Goal: Complete application form: Complete application form

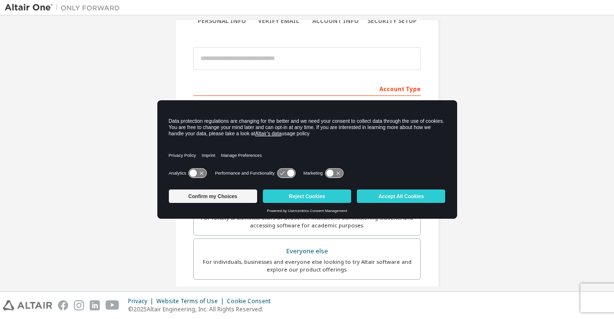
scroll to position [48, 0]
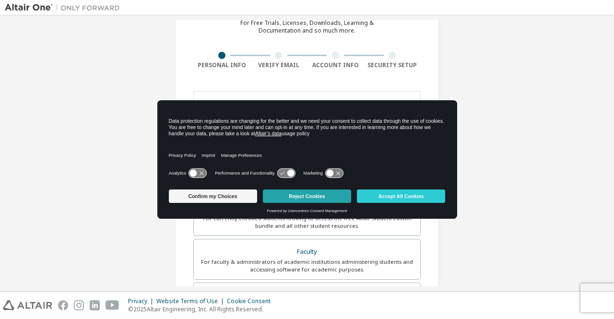
click at [307, 191] on button "Reject Cookies" at bounding box center [307, 196] width 88 height 13
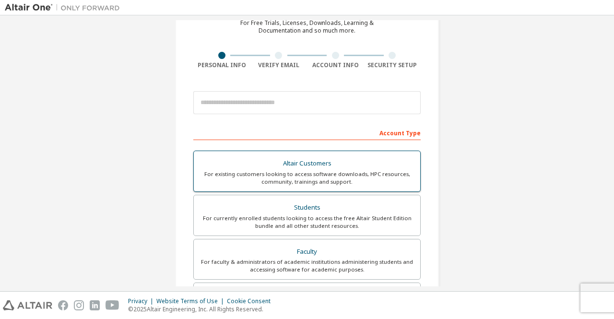
scroll to position [0, 0]
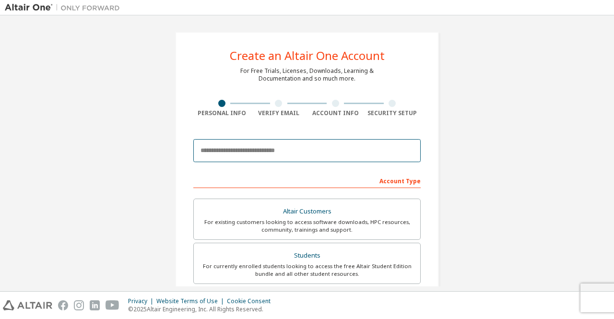
click at [223, 152] on input "email" at bounding box center [307, 150] width 228 height 23
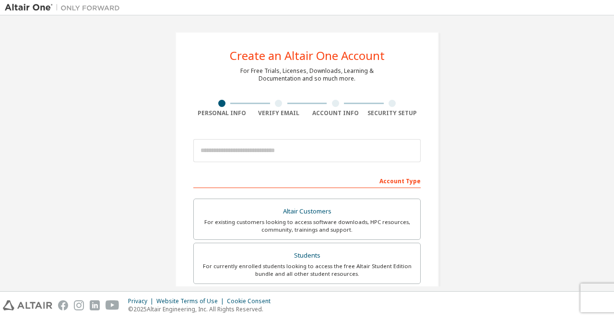
click at [164, 157] on div "Create an Altair One Account For Free Trials, Licenses, Downloads, Learning & D…" at bounding box center [307, 274] width 287 height 508
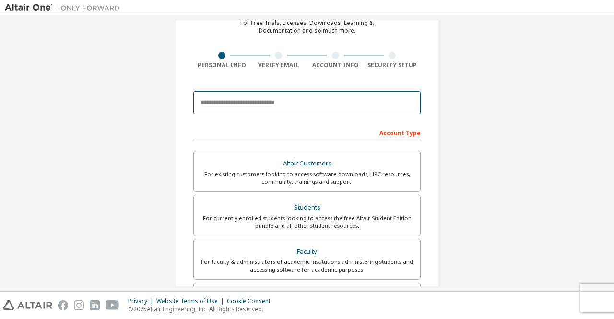
click at [258, 96] on input "email" at bounding box center [307, 102] width 228 height 23
type input "**********"
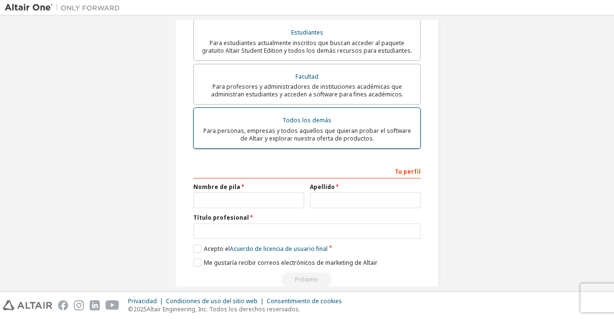
scroll to position [145, 0]
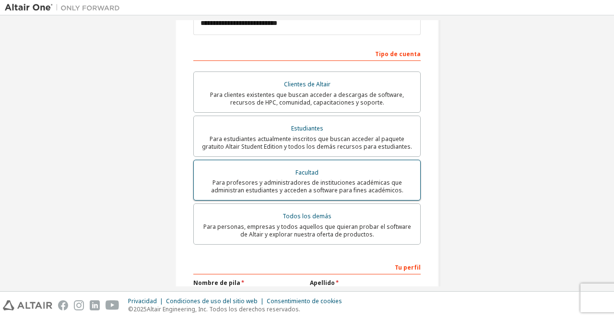
click at [320, 179] on font "Para profesores y administradores de instituciones académicas que administran e…" at bounding box center [307, 187] width 192 height 16
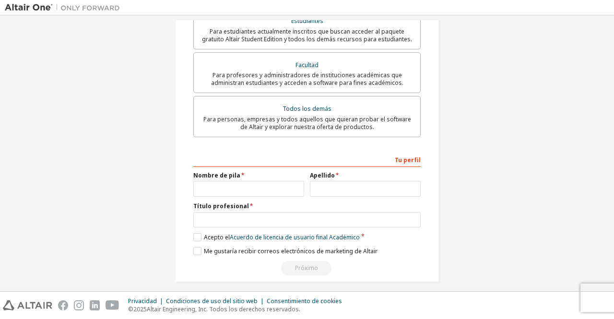
scroll to position [253, 0]
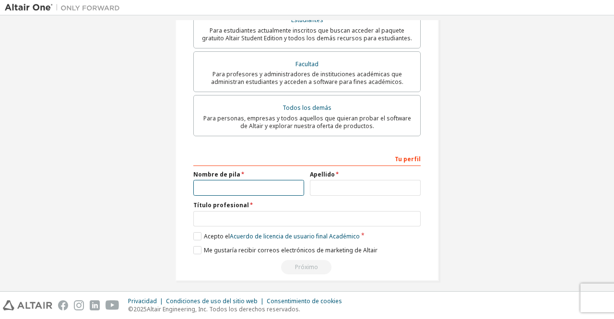
click at [222, 180] on input "text" at bounding box center [248, 188] width 111 height 16
type input "*******"
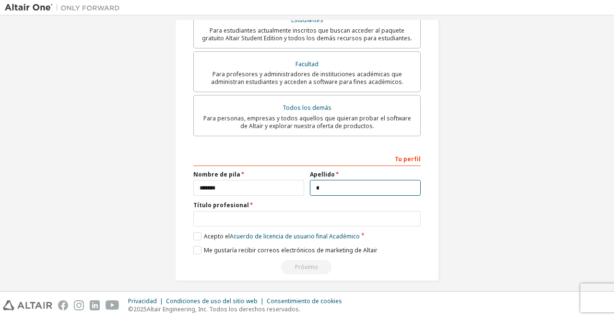
click at [333, 189] on input "*" at bounding box center [365, 188] width 111 height 16
type input "*********"
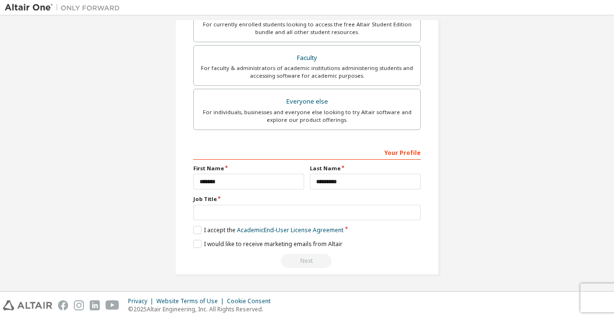
scroll to position [239, 0]
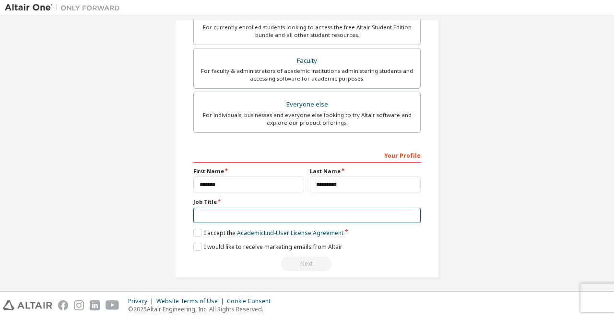
click at [254, 208] on input "text" at bounding box center [307, 216] width 228 height 16
type input "**********"
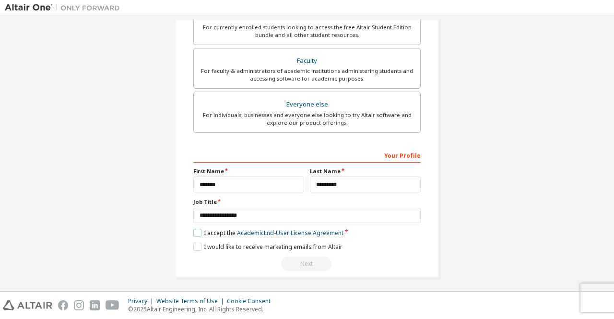
click at [196, 230] on label "I accept the Academic End-User License Agreement" at bounding box center [268, 233] width 150 height 8
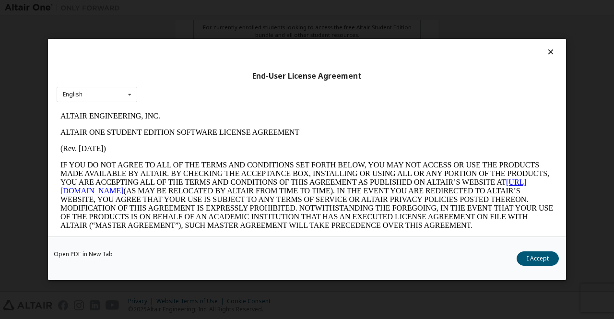
scroll to position [0, 0]
click at [529, 255] on button "I Accept" at bounding box center [538, 259] width 42 height 14
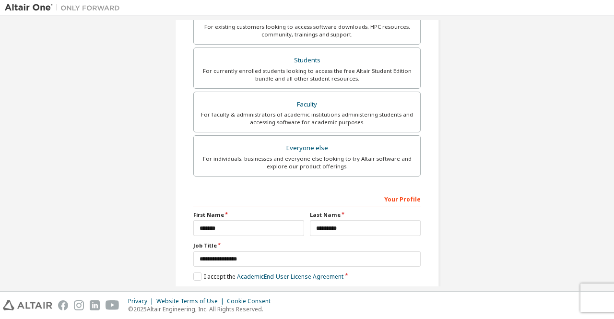
scroll to position [239, 0]
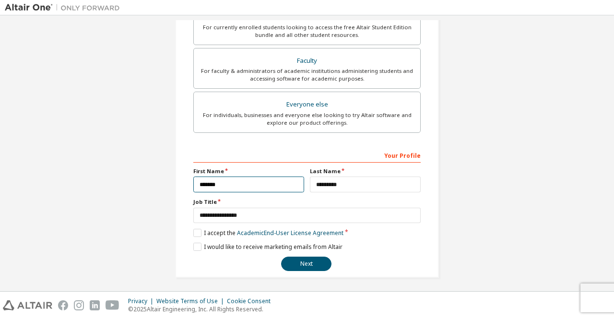
click at [250, 178] on input "*******" at bounding box center [248, 185] width 111 height 16
type input "*******"
click at [374, 192] on div "**********" at bounding box center [307, 209] width 228 height 124
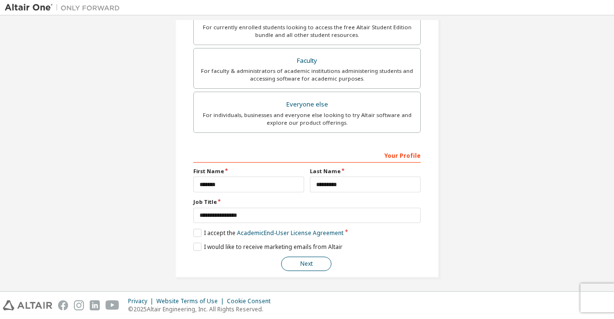
click at [302, 257] on button "Next" at bounding box center [306, 264] width 50 height 14
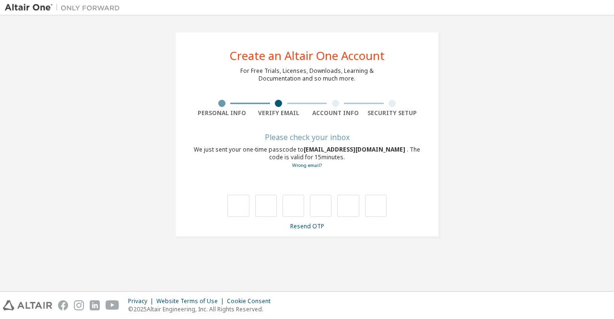
scroll to position [0, 0]
type input "*"
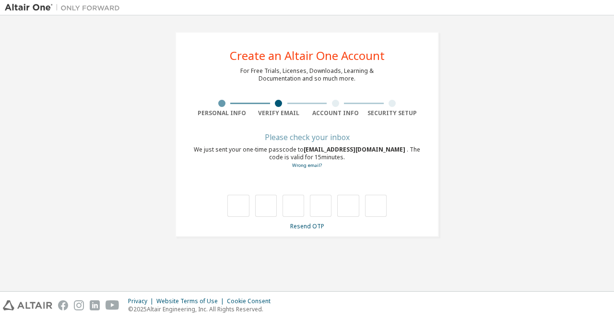
type input "*"
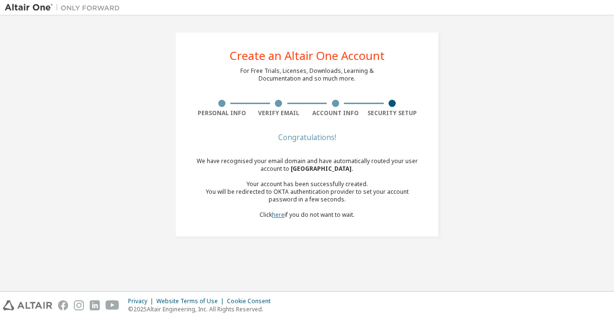
click at [279, 216] on link "here" at bounding box center [278, 215] width 12 height 8
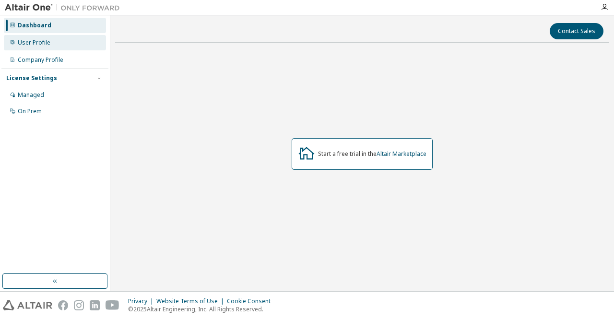
click at [42, 39] on div "User Profile" at bounding box center [34, 43] width 33 height 8
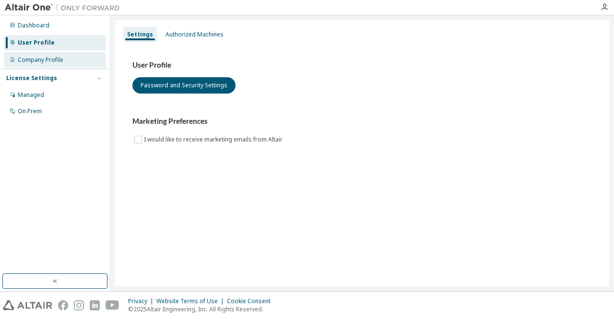
click at [33, 58] on div "Company Profile" at bounding box center [41, 60] width 46 height 8
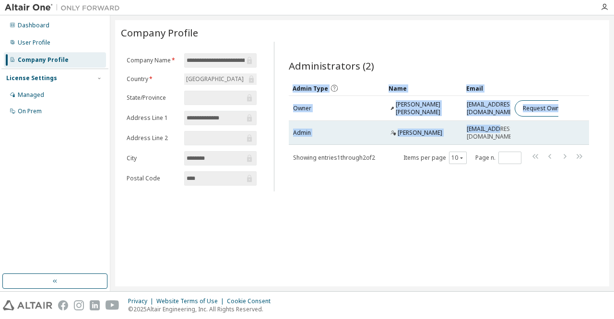
drag, startPoint x: 493, startPoint y: 133, endPoint x: 532, endPoint y: 129, distance: 39.6
click at [532, 129] on tr "Admin Ramon Lopez La Valle lopezlavalle@ing.unlp.edu.ar" at bounding box center [439, 133] width 301 height 24
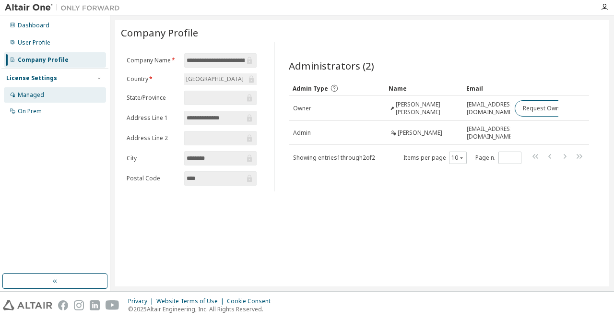
click at [59, 98] on div "Managed" at bounding box center [55, 94] width 102 height 15
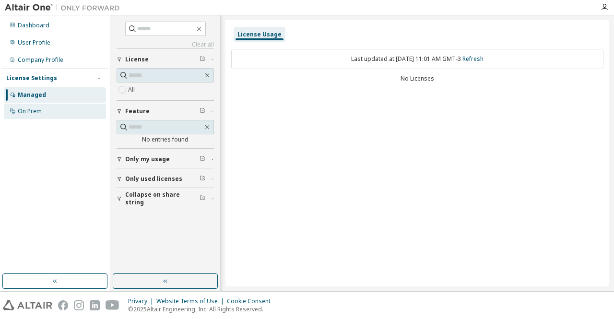
click at [50, 114] on div "On Prem" at bounding box center [55, 111] width 102 height 15
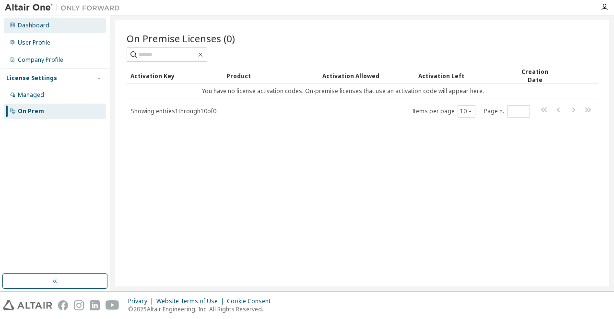
click at [55, 28] on div "Dashboard" at bounding box center [55, 25] width 102 height 15
